Goal: Transaction & Acquisition: Purchase product/service

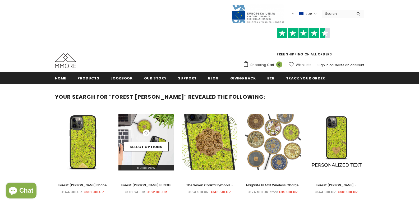
click at [156, 136] on div "Select options" at bounding box center [145, 142] width 55 height 25
click at [168, 134] on div "Select options" at bounding box center [145, 142] width 55 height 25
click at [168, 128] on img at bounding box center [145, 142] width 55 height 57
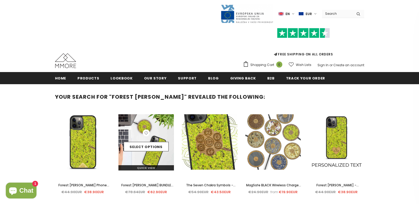
click at [168, 127] on img at bounding box center [145, 142] width 55 height 57
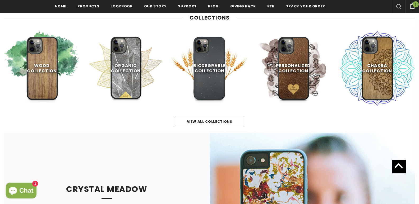
scroll to position [291, 0]
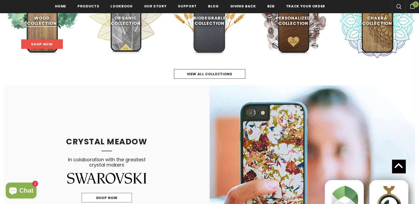
click at [55, 48] on link "Shop Now" at bounding box center [41, 44] width 41 height 10
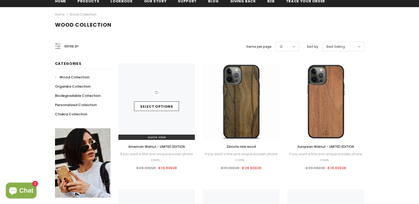
scroll to position [79, 0]
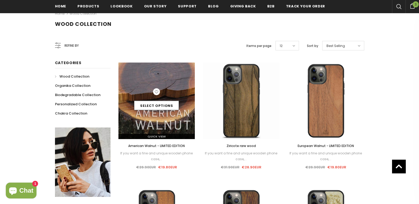
click at [158, 121] on img at bounding box center [156, 101] width 77 height 77
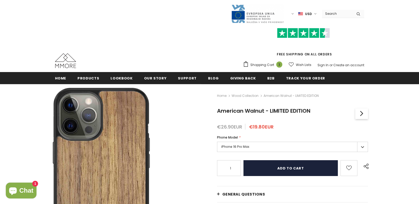
click at [260, 172] on input "Add to cart" at bounding box center [290, 168] width 94 height 16
